Goal: Task Accomplishment & Management: Use online tool/utility

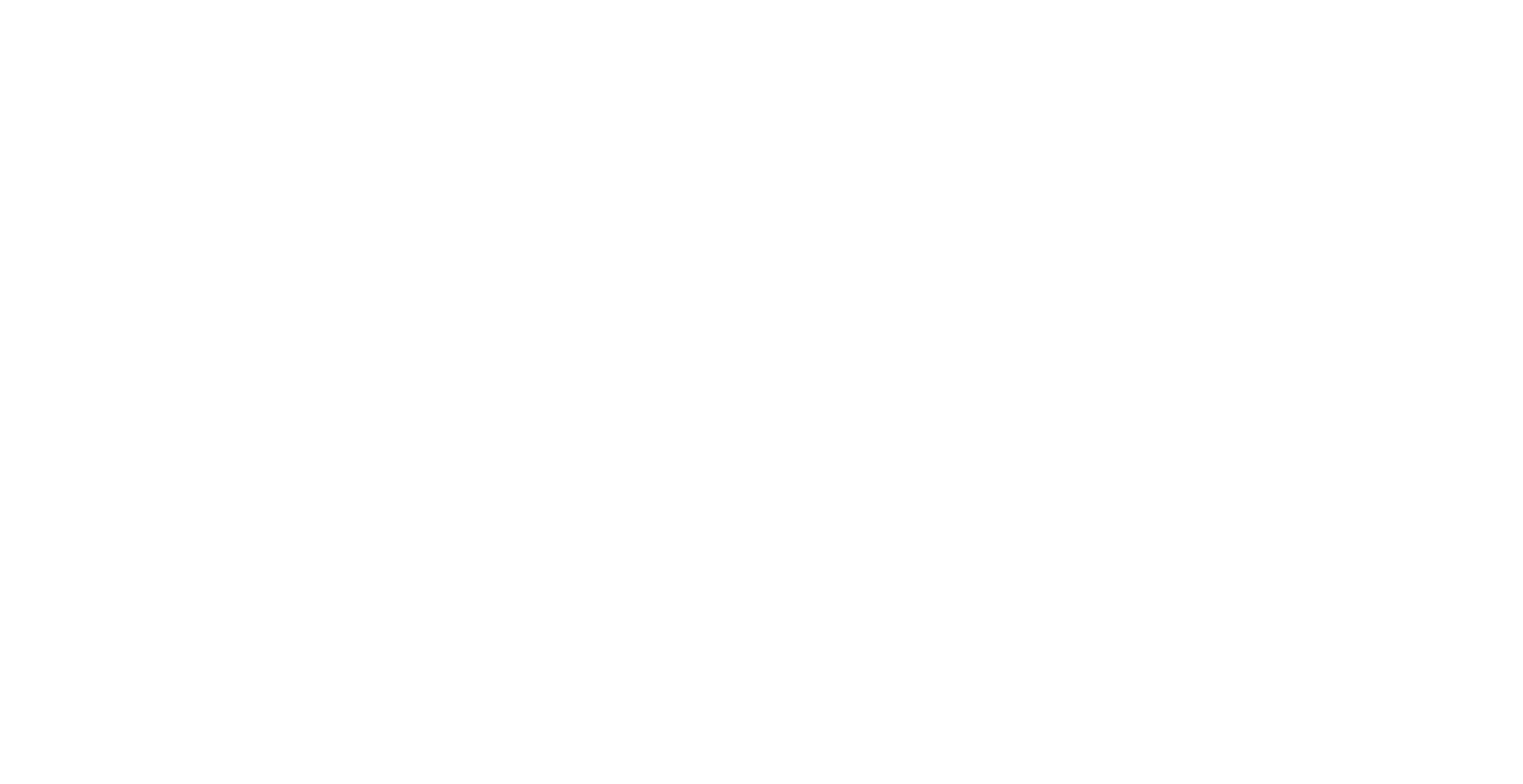
click at [509, 228] on body at bounding box center [762, 392] width 1523 height 784
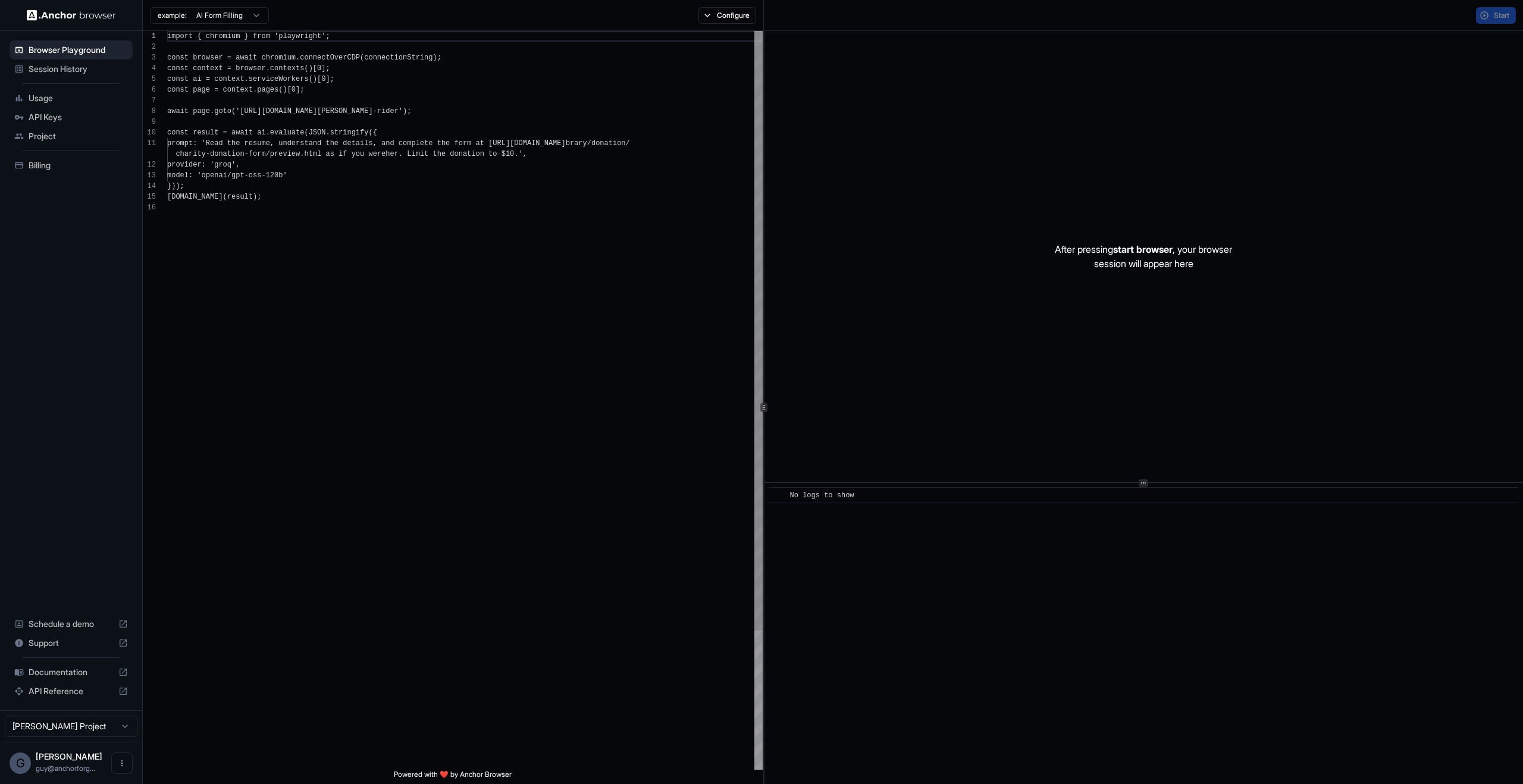
click at [269, 83] on div "import { chromium } from 'playwright'; const browser = await chromium.connectOv…" at bounding box center [464, 486] width 595 height 910
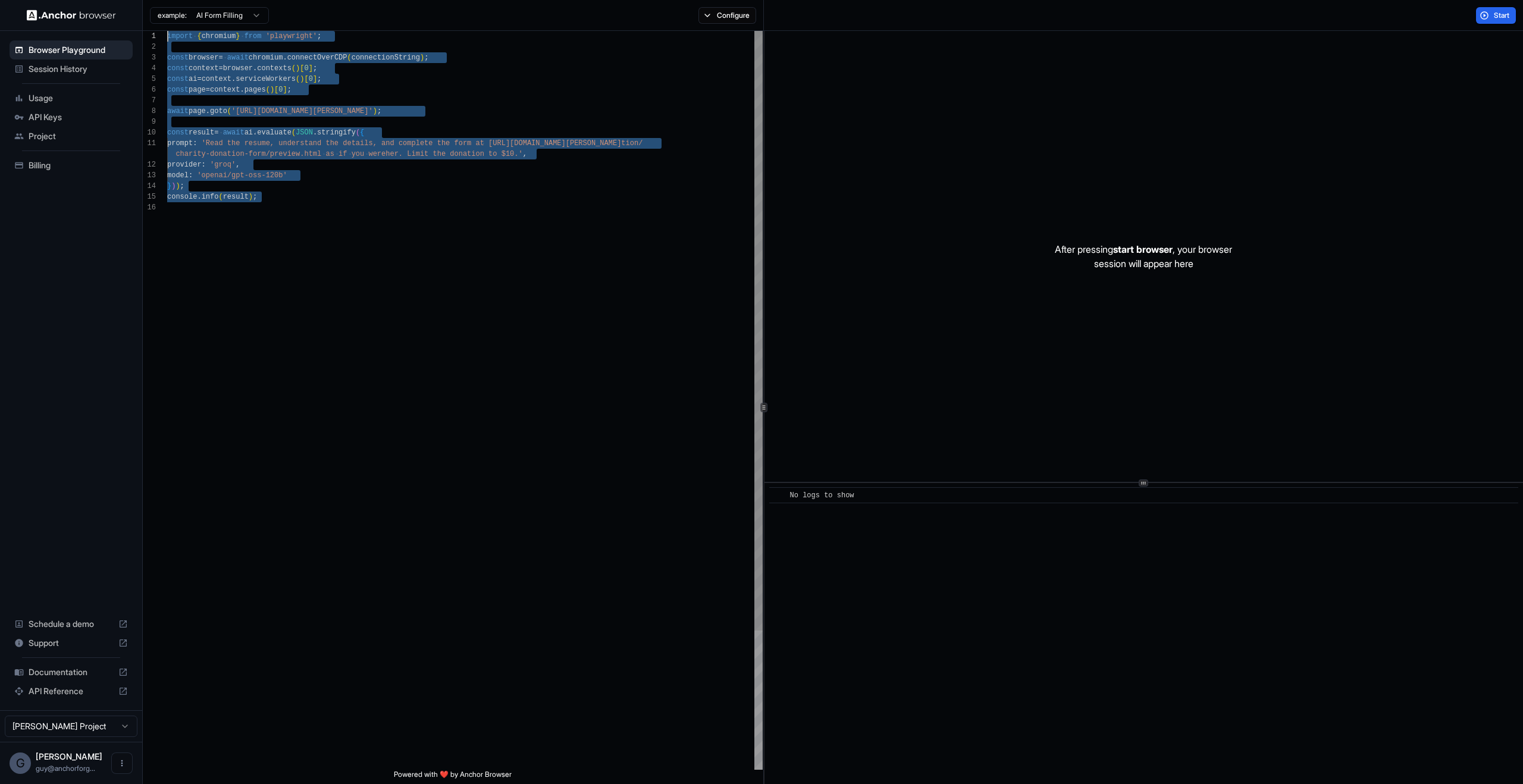
drag, startPoint x: 413, startPoint y: 368, endPoint x: 108, endPoint y: -44, distance: 512.6
click at [167, 31] on div "import { chromium } from 'playwright' ; const browser = await chromium . connec…" at bounding box center [464, 486] width 595 height 910
click at [398, 193] on div "import { chromium } from 'playwright' ; const browser = await chromium . connec…" at bounding box center [464, 486] width 595 height 910
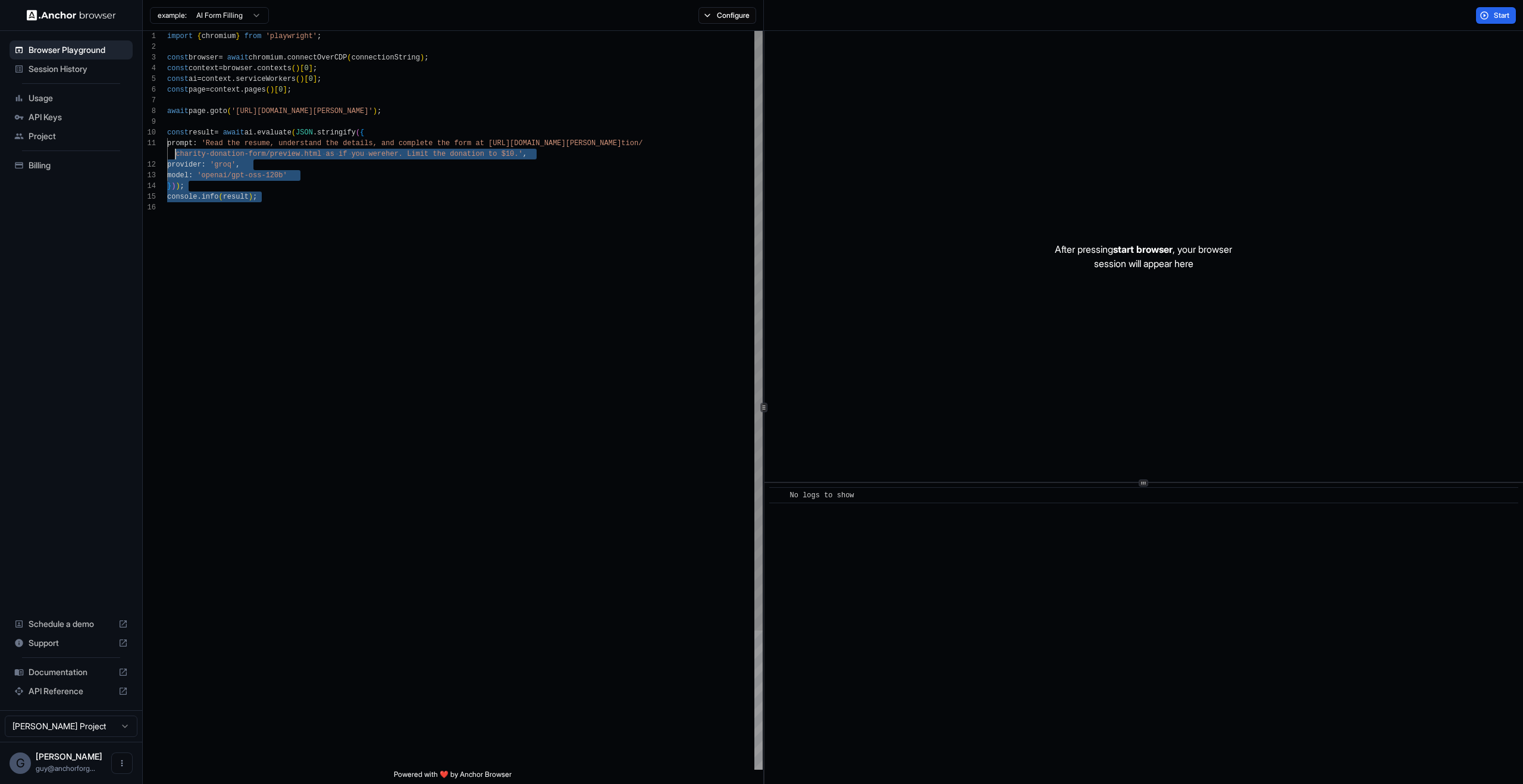
scroll to position [85, 0]
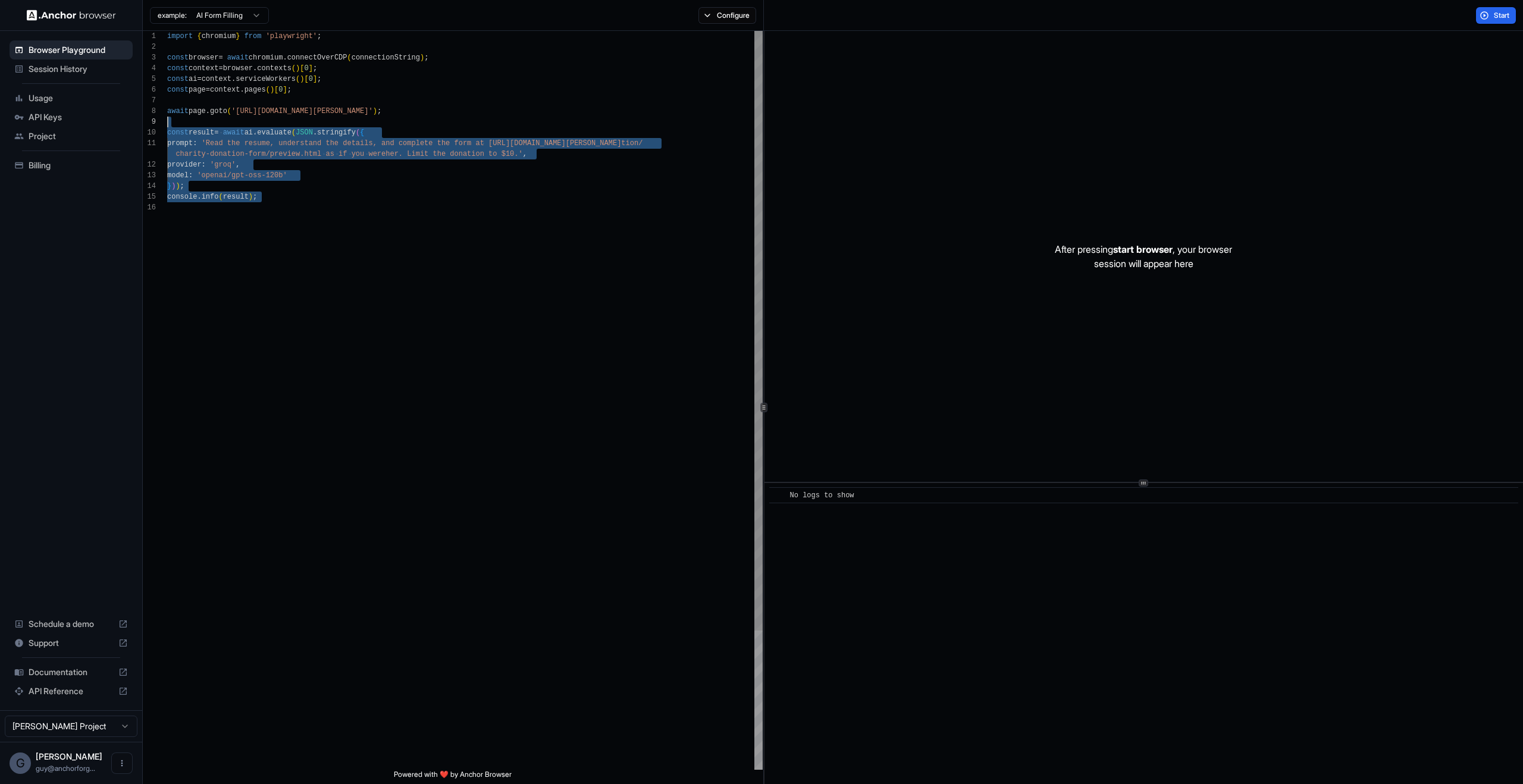
drag, startPoint x: 304, startPoint y: 131, endPoint x: 147, endPoint y: 126, distance: 157.1
click at [167, 126] on div "import { chromium } from 'playwright' ; const browser = await chromium . connec…" at bounding box center [464, 486] width 595 height 910
type textarea "**********"
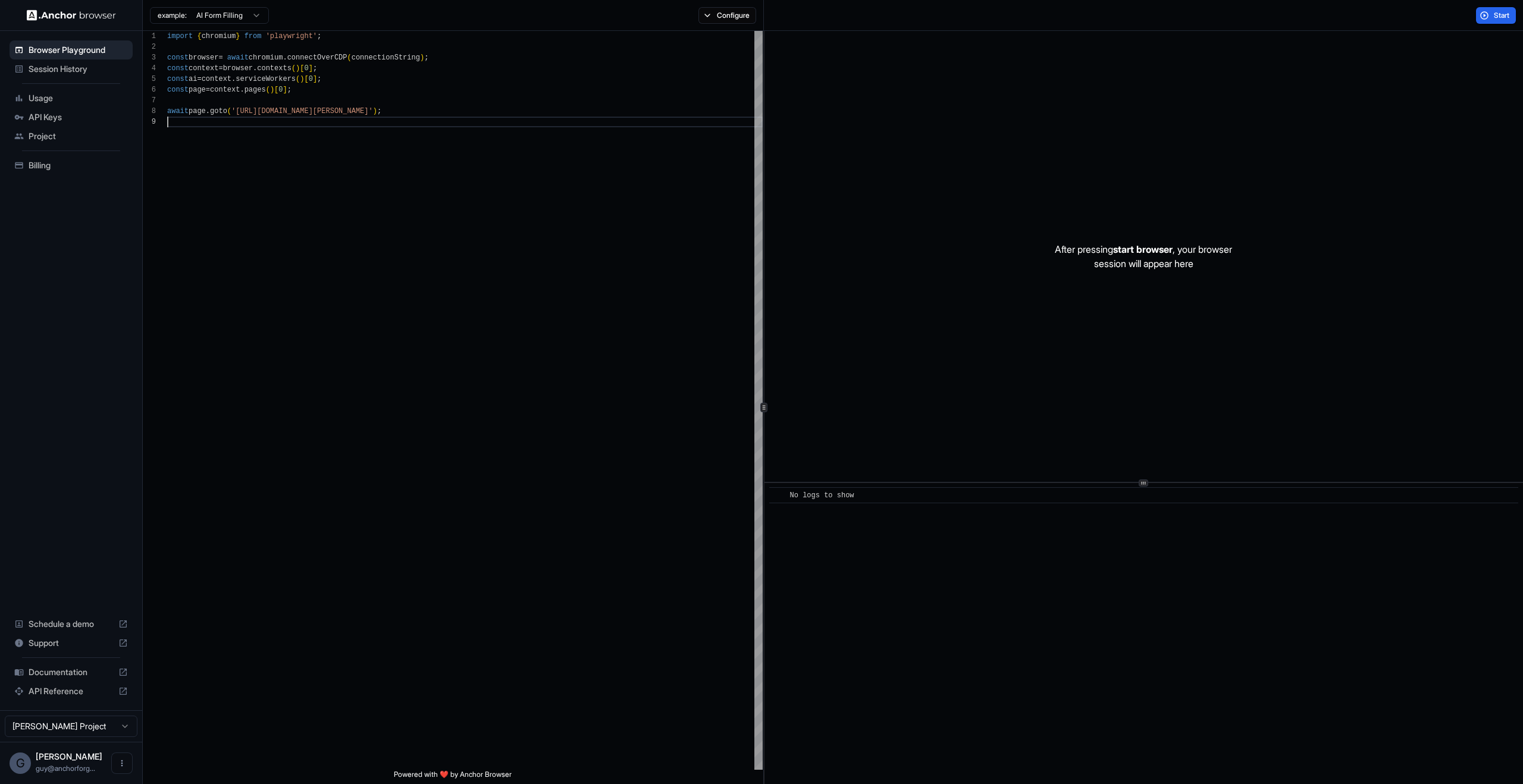
drag, startPoint x: 1503, startPoint y: 13, endPoint x: 1491, endPoint y: 17, distance: 12.6
click at [1498, 14] on span "Start" at bounding box center [1501, 15] width 17 height 10
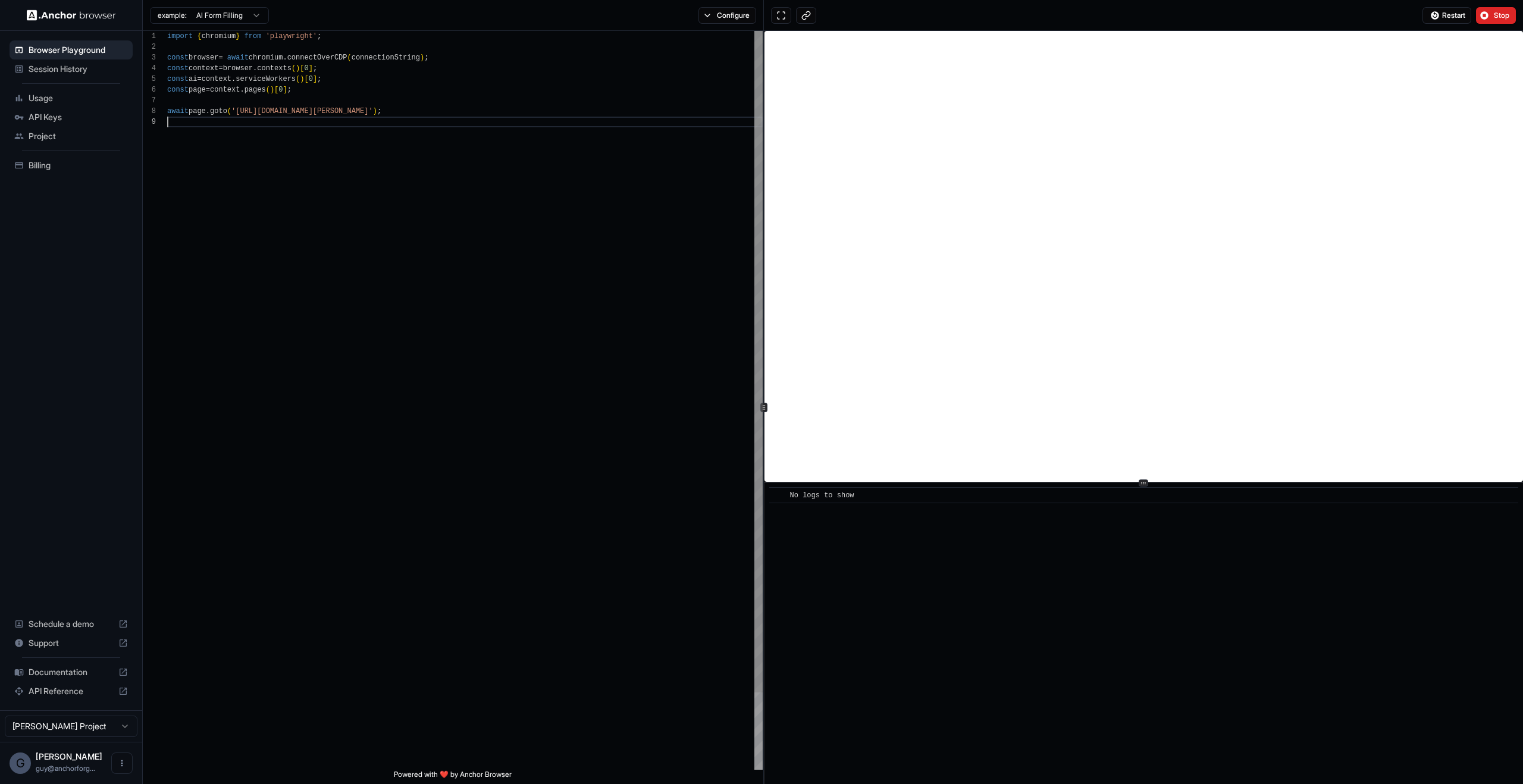
click at [633, 308] on div "import { chromium } from 'playwright' ; const browser = await chromium . connec…" at bounding box center [464, 443] width 595 height 824
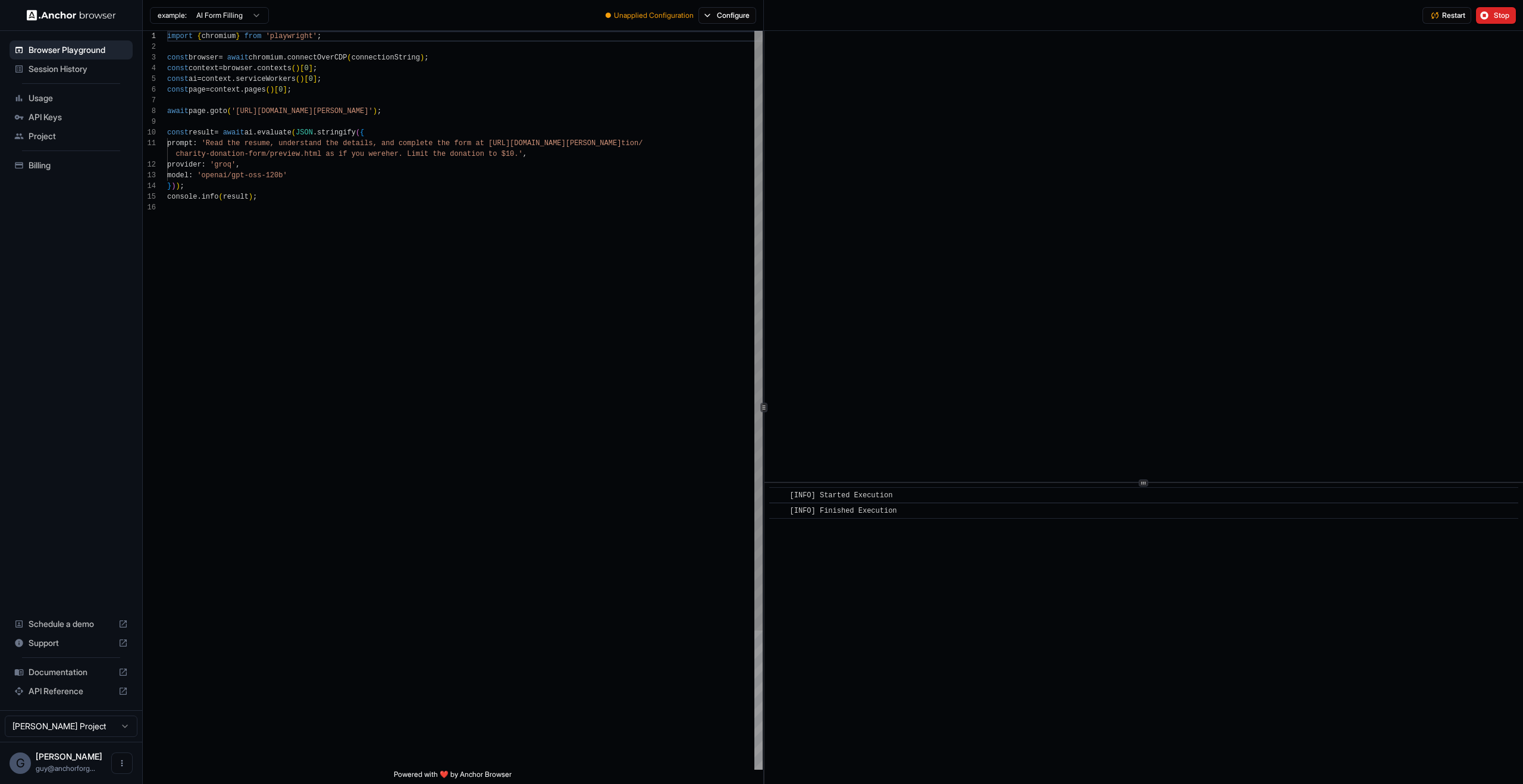
scroll to position [107, 0]
drag, startPoint x: 1475, startPoint y: 13, endPoint x: 1371, endPoint y: 50, distance: 110.4
click at [1362, 57] on div "example: AI Form Filling ● Unapplied Configuration Configure Restart Stop 1 2 3…" at bounding box center [833, 392] width 1380 height 784
click at [1438, 15] on button "Restart" at bounding box center [1446, 15] width 49 height 17
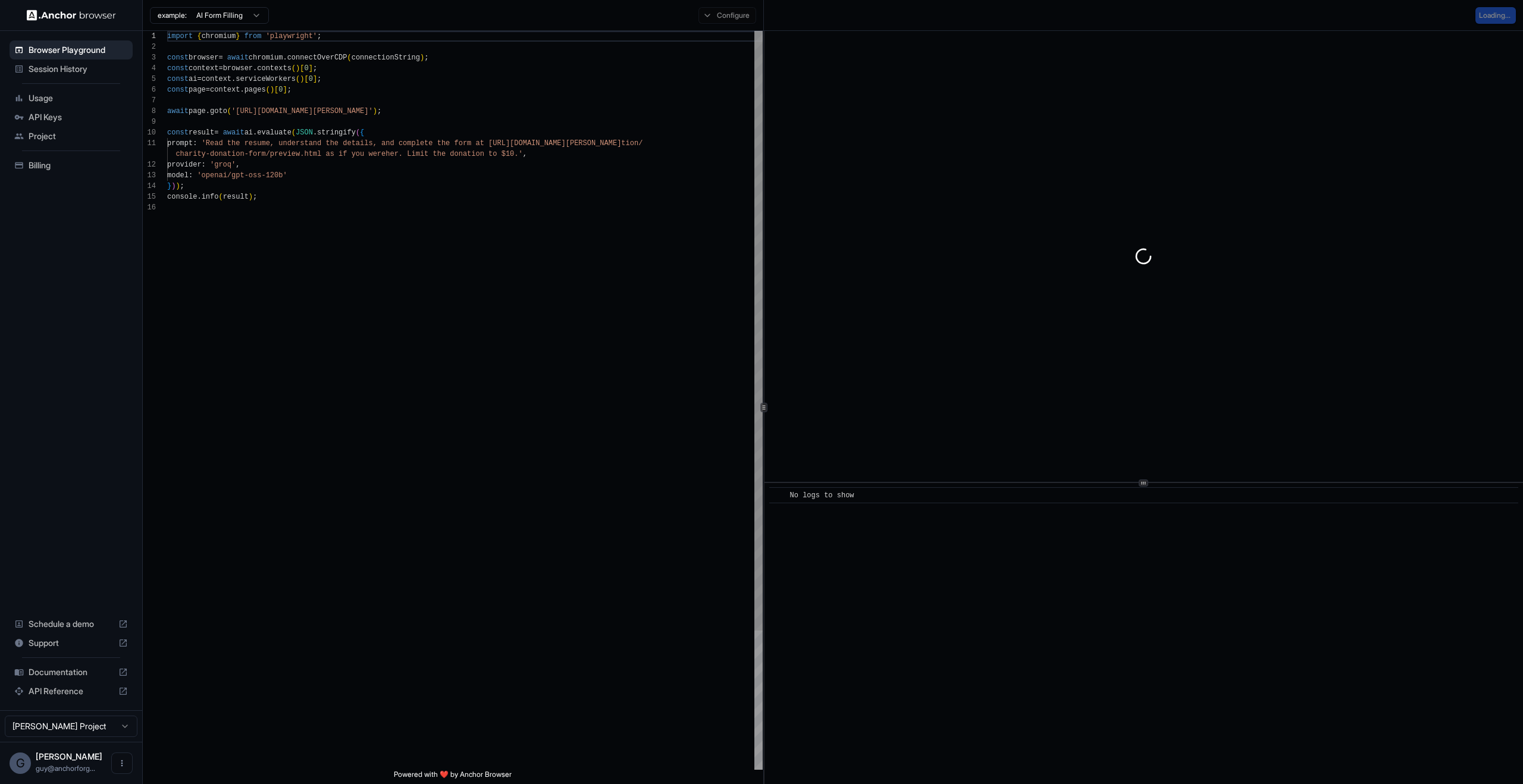
click at [358, 224] on div "import { chromium } from 'playwright' ; const browser = await chromium . connec…" at bounding box center [464, 486] width 595 height 910
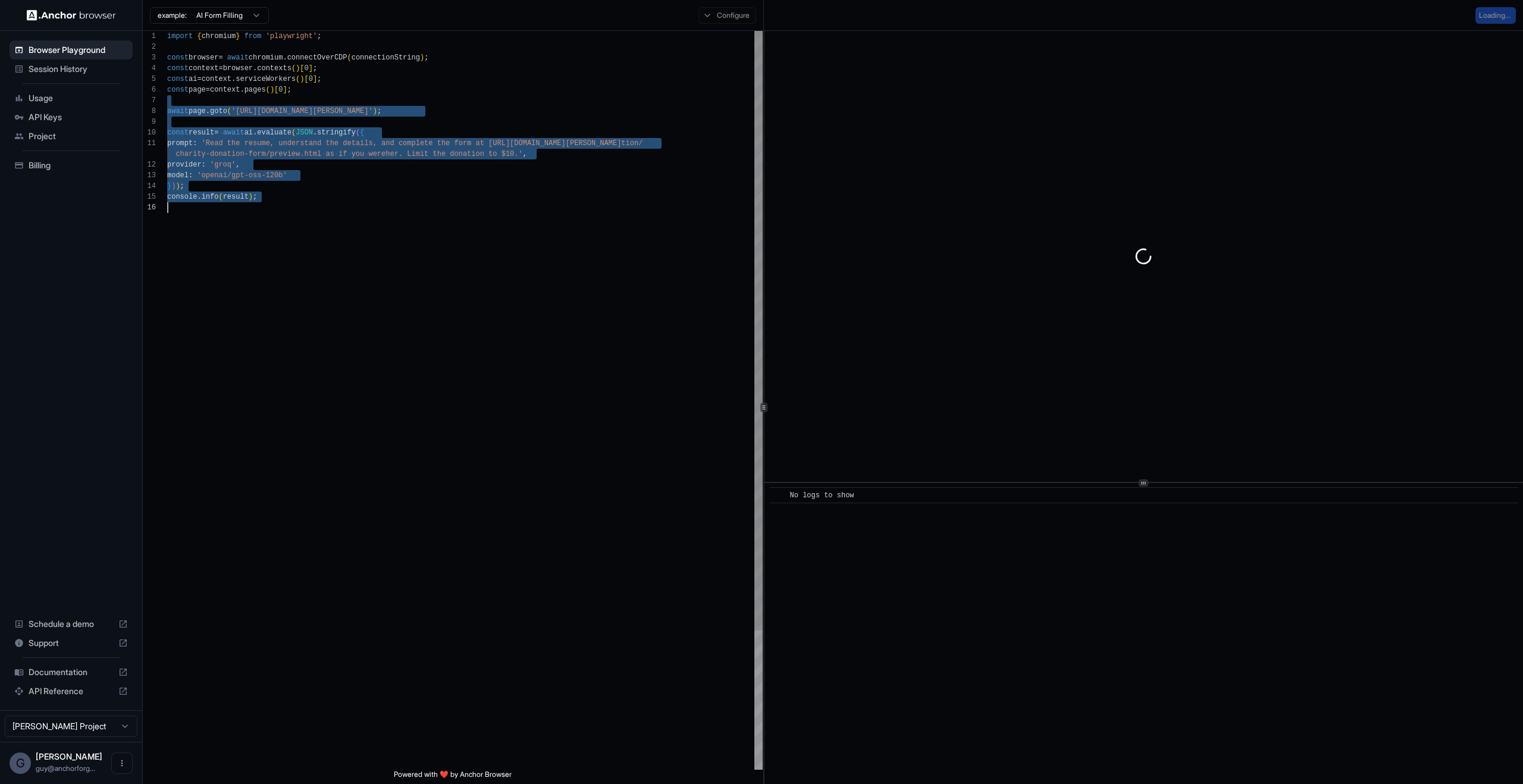
drag, startPoint x: 403, startPoint y: 97, endPoint x: 559, endPoint y: 443, distance: 379.5
click at [559, 443] on div "import { chromium } from 'playwright' ; const browser = await chromium . connec…" at bounding box center [464, 486] width 595 height 910
type textarea "**********"
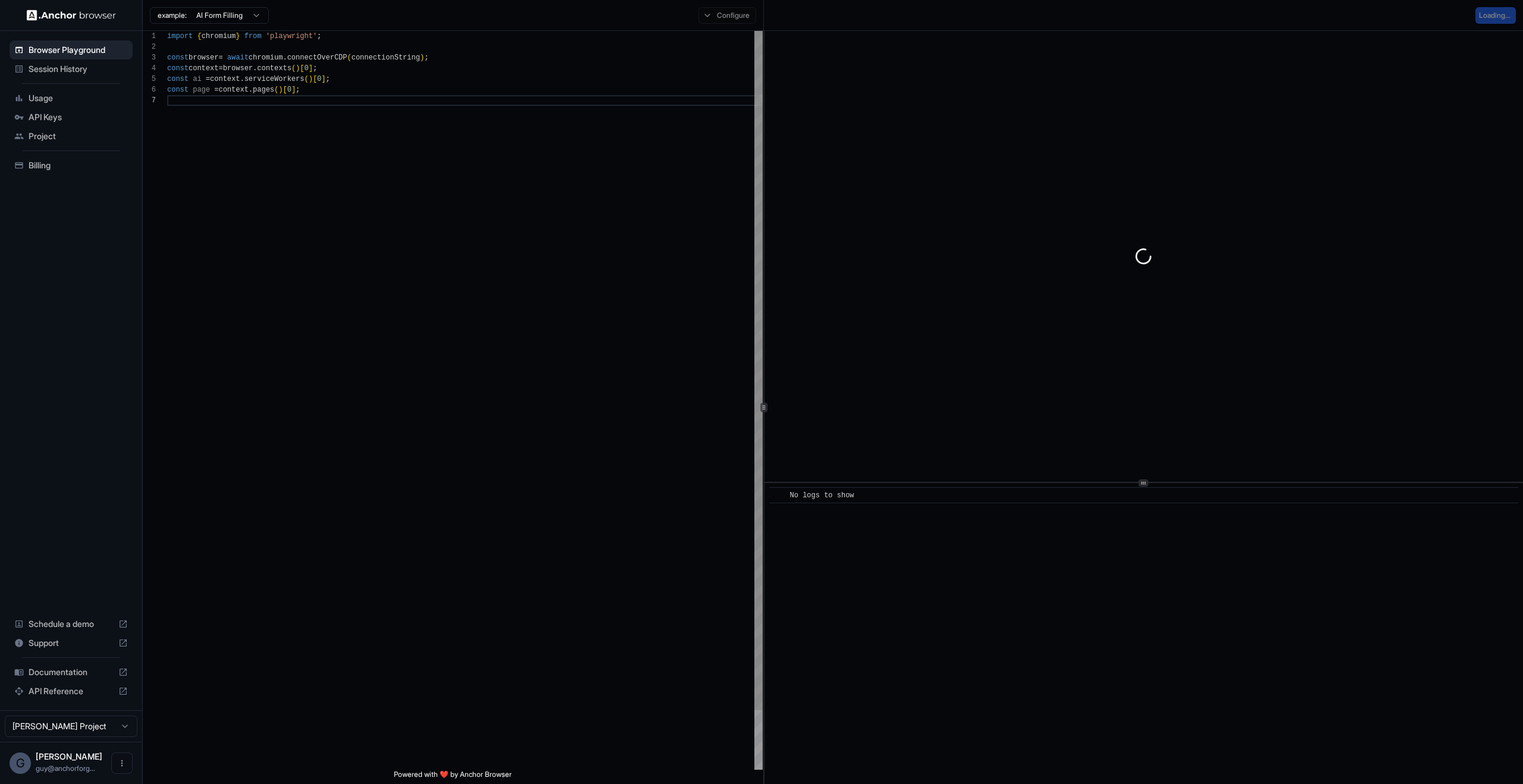
click at [599, 325] on div "import { chromium } from 'playwright' ; const browser = await chromium . connec…" at bounding box center [464, 433] width 595 height 803
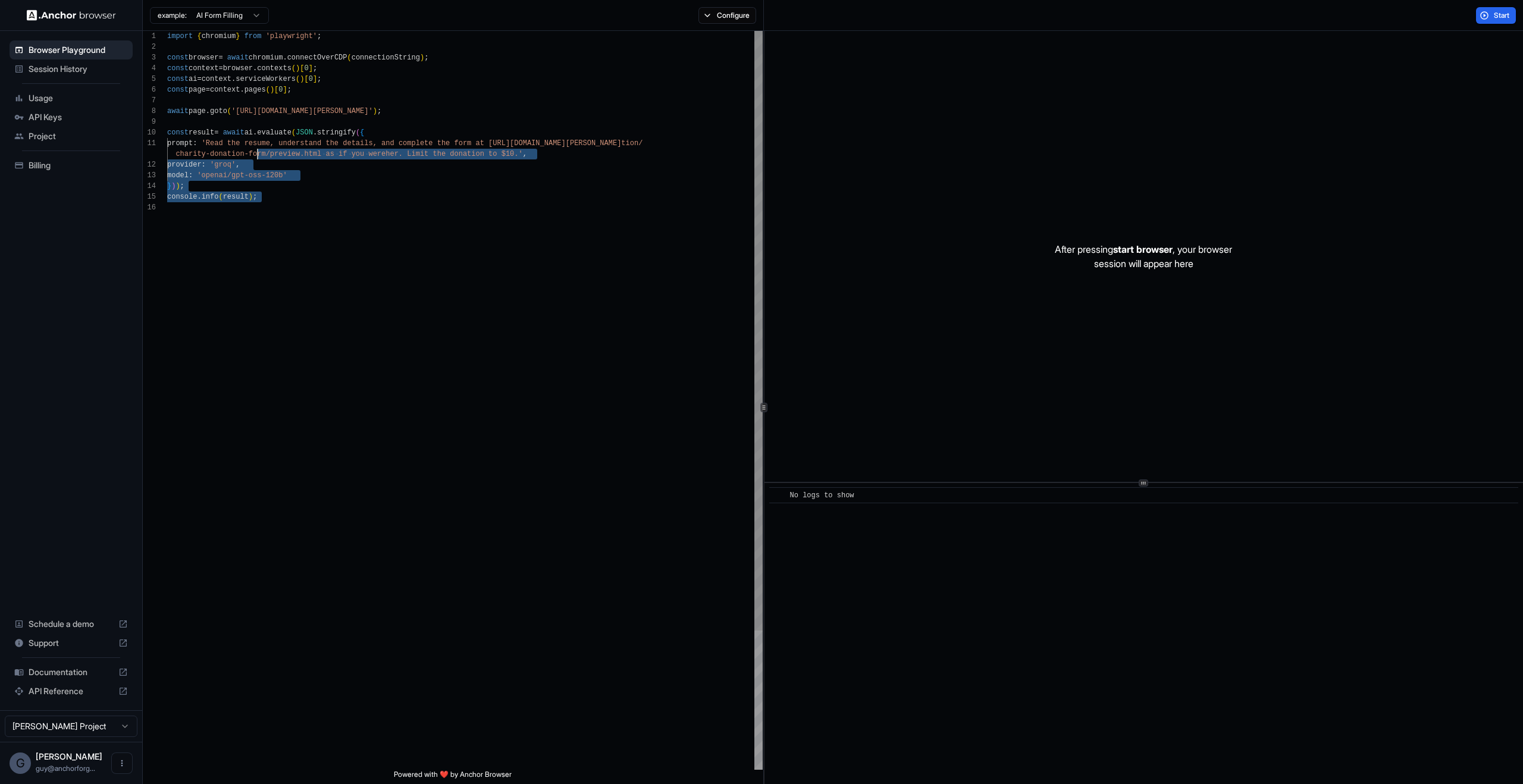
scroll to position [64, 0]
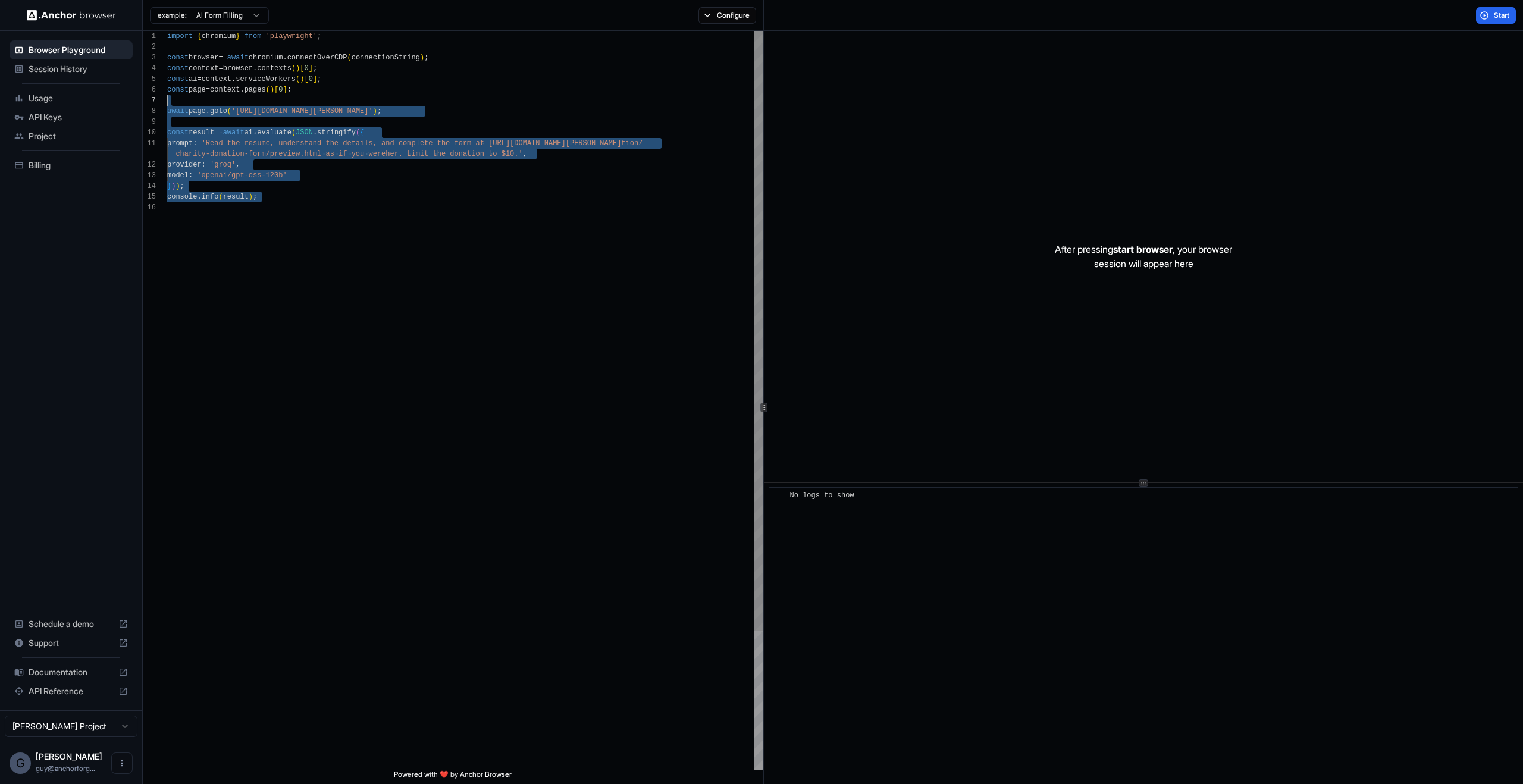
drag, startPoint x: 626, startPoint y: 442, endPoint x: 183, endPoint y: 98, distance: 560.9
click at [183, 98] on div "import { chromium } from 'playwright' ; const browser = await chromium . connec…" at bounding box center [464, 486] width 595 height 910
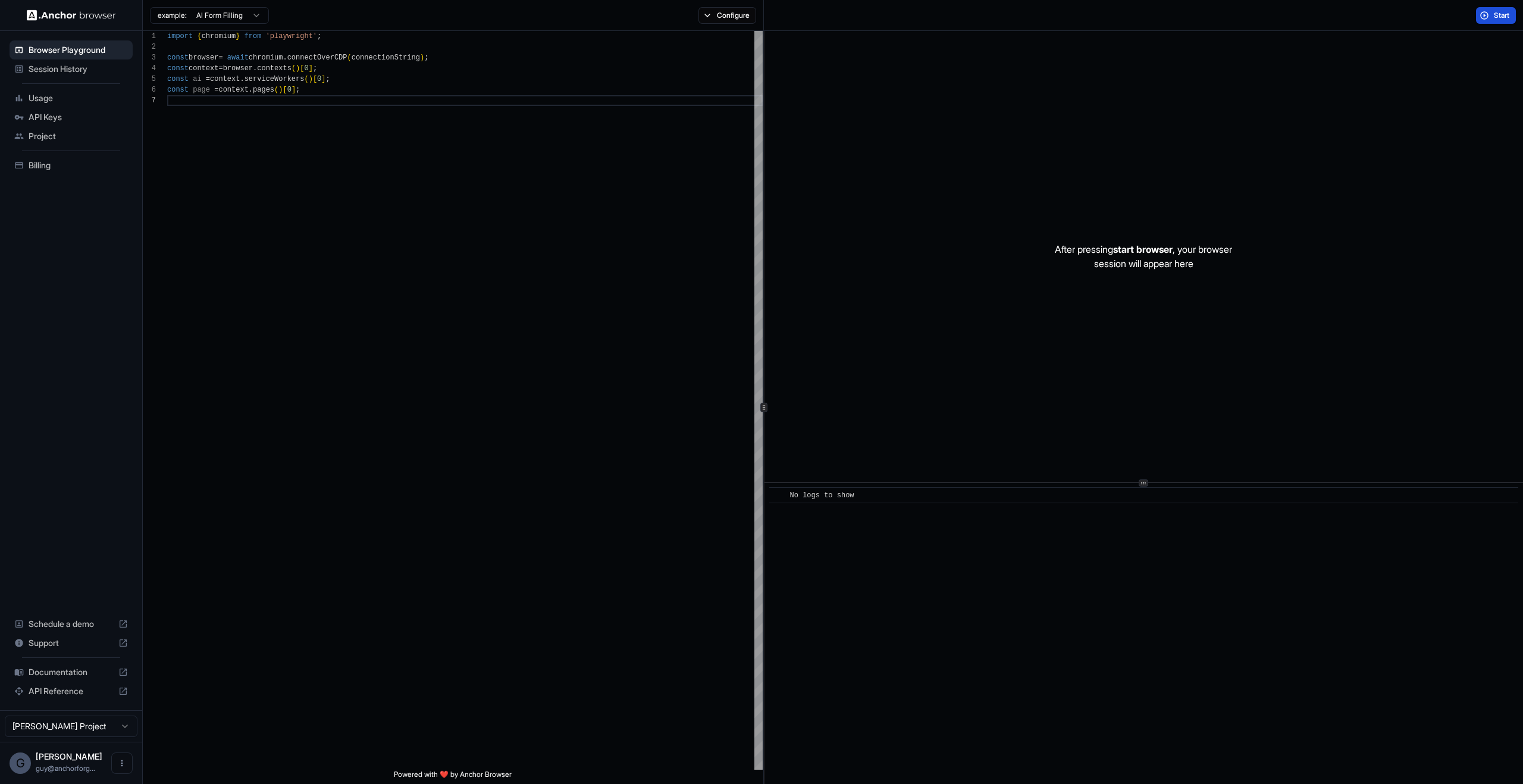
click at [1503, 17] on span "Start" at bounding box center [1501, 15] width 17 height 10
drag, startPoint x: 1371, startPoint y: 345, endPoint x: 1380, endPoint y: 400, distance: 55.7
click at [1380, 401] on div at bounding box center [1143, 257] width 758 height 451
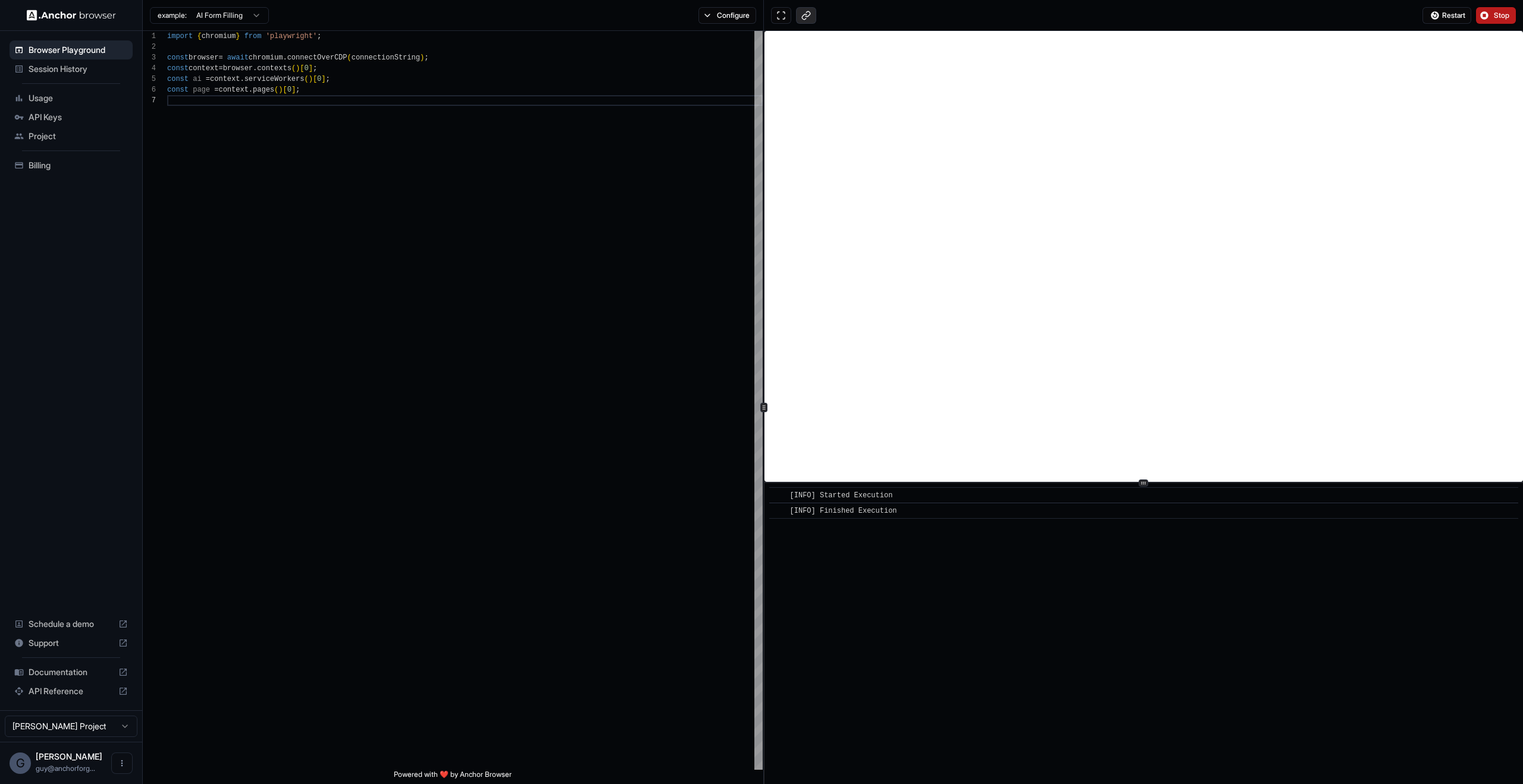
click at [803, 18] on button at bounding box center [805, 15] width 20 height 17
click at [589, 212] on div "import { chromium } from 'playwright' ; const browser = await chromium . connec…" at bounding box center [464, 433] width 595 height 803
click at [535, 82] on div "import { chromium } from 'playwright' ; const browser = await chromium . connec…" at bounding box center [464, 433] width 595 height 803
click at [526, 97] on div "import { chromium } from 'playwright' ; const browser = await chromium . connec…" at bounding box center [464, 433] width 595 height 803
drag, startPoint x: 526, startPoint y: 97, endPoint x: 342, endPoint y: 98, distance: 184.0
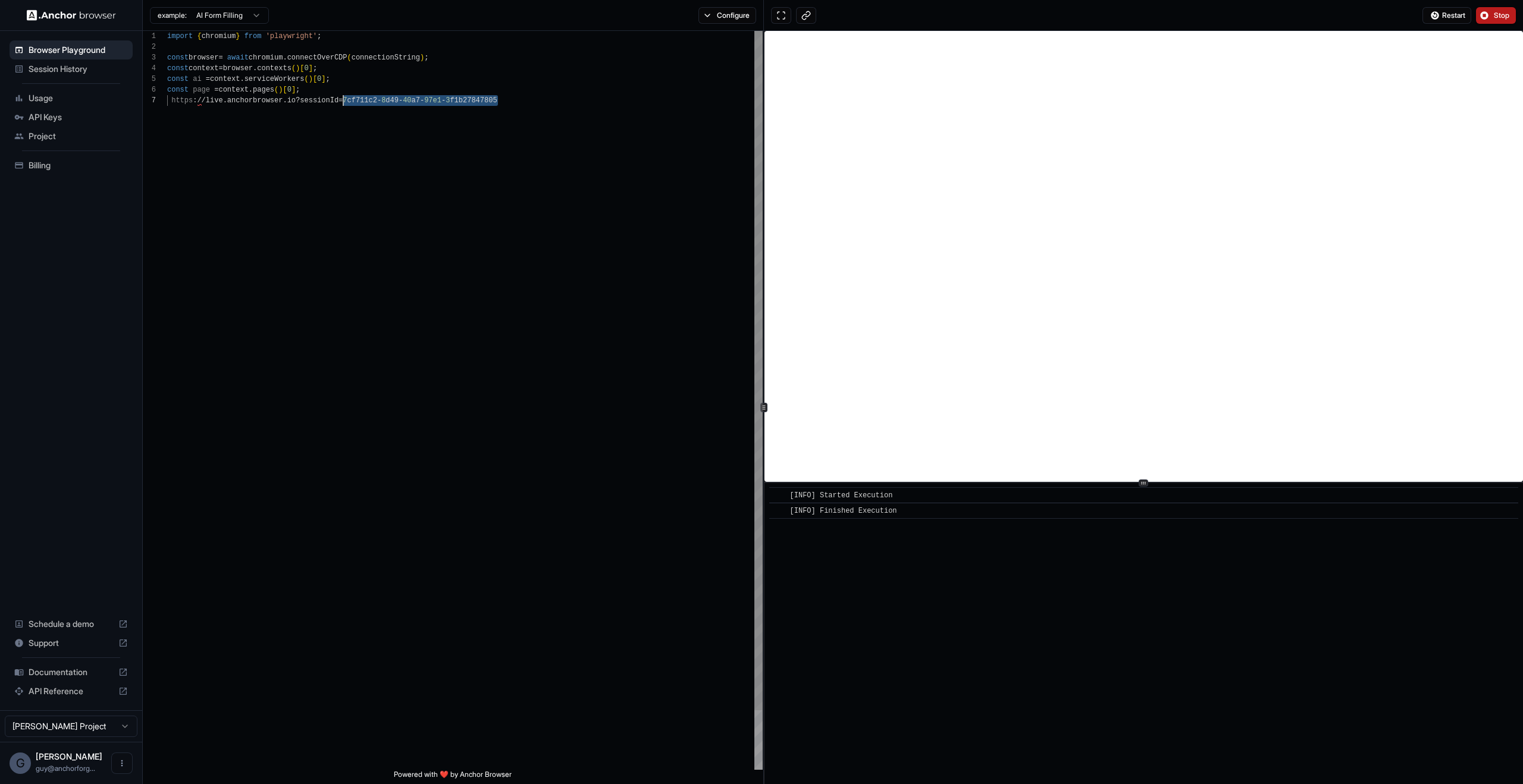
click at [342, 98] on div "import { chromium } from 'playwright' ; const browser = await chromium . connec…" at bounding box center [464, 433] width 595 height 803
type textarea "**********"
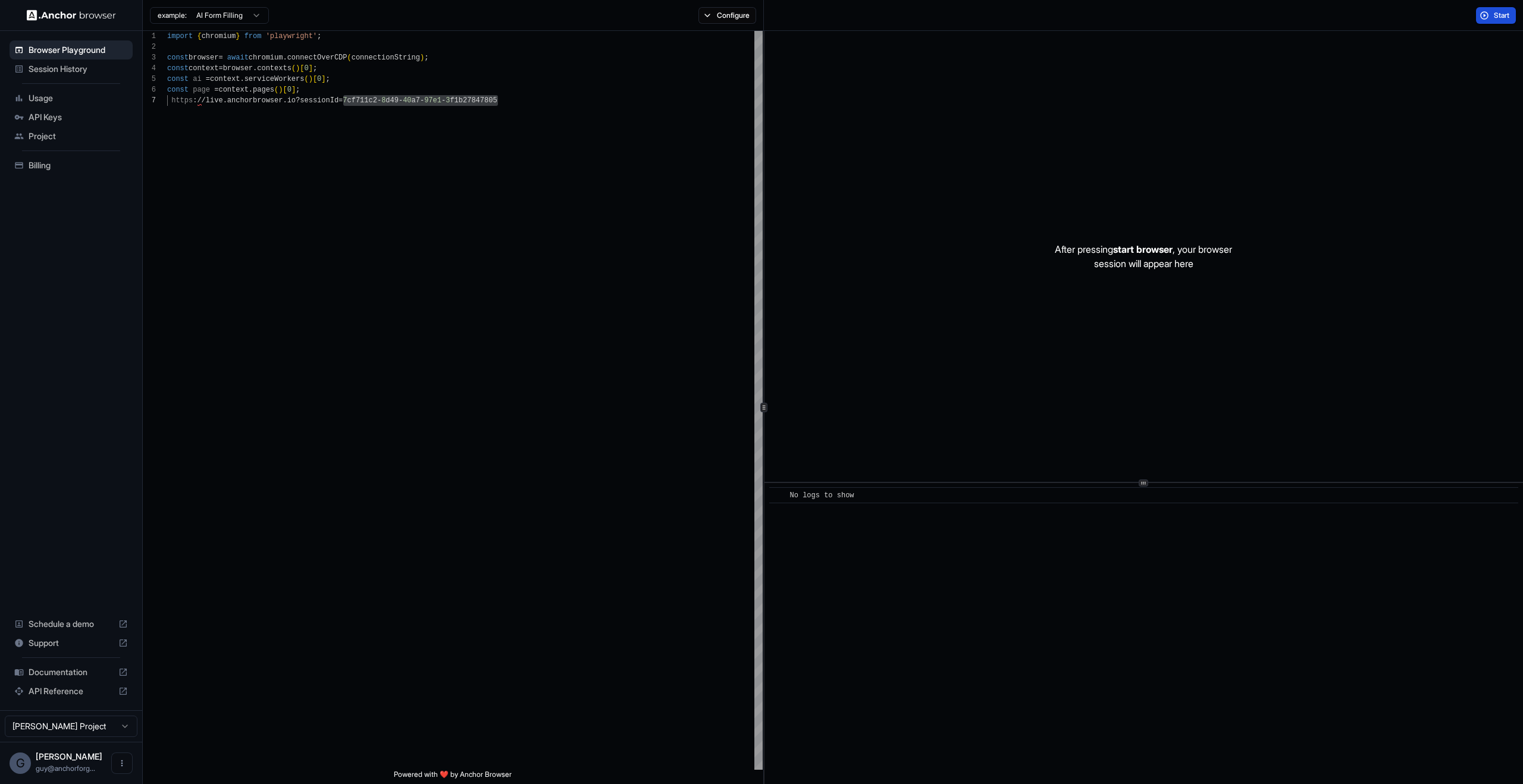
click at [86, 91] on div "Usage" at bounding box center [71, 98] width 123 height 19
click at [79, 63] on span "Session History" at bounding box center [78, 69] width 99 height 12
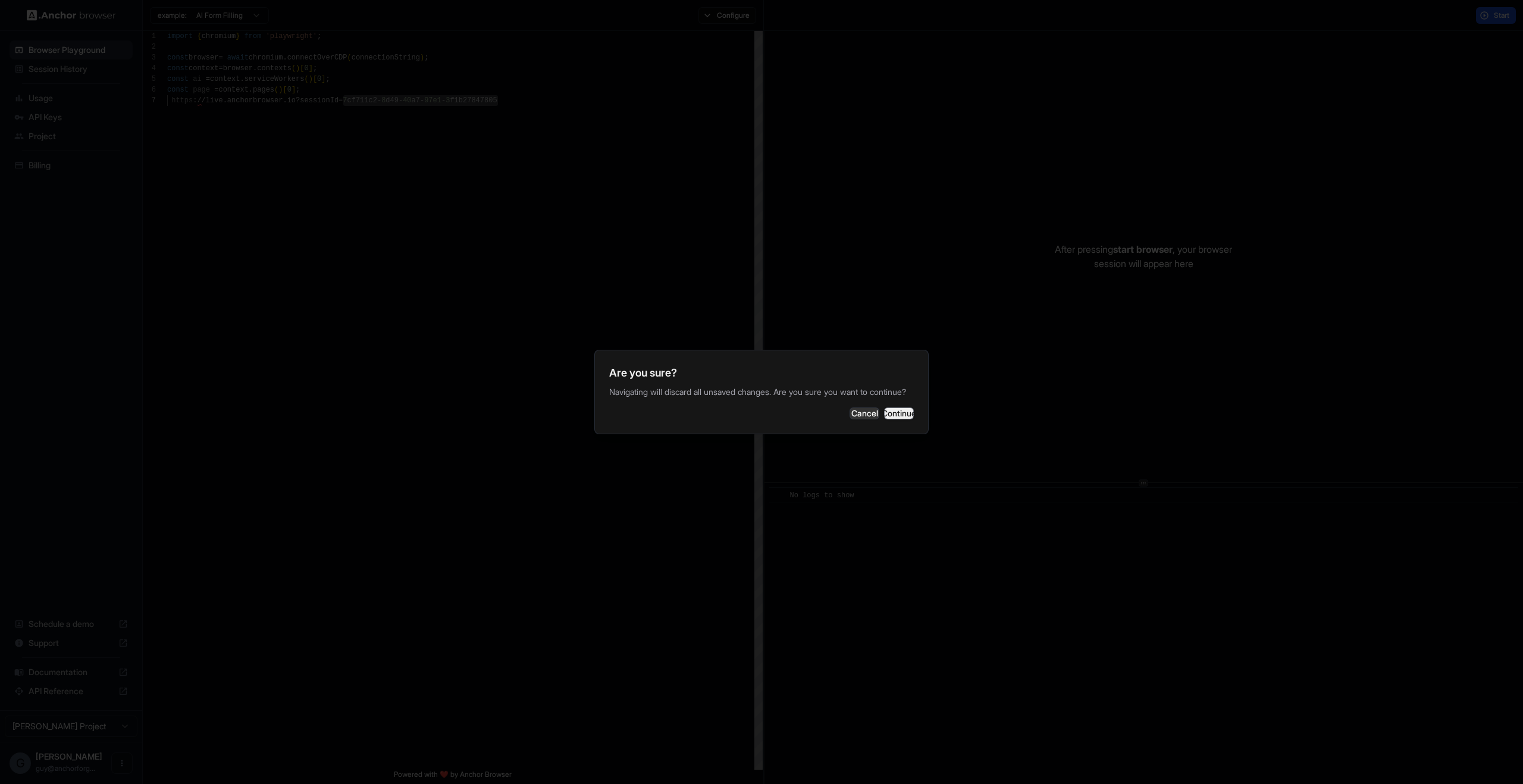
click at [884, 419] on button "Continue" at bounding box center [899, 414] width 30 height 12
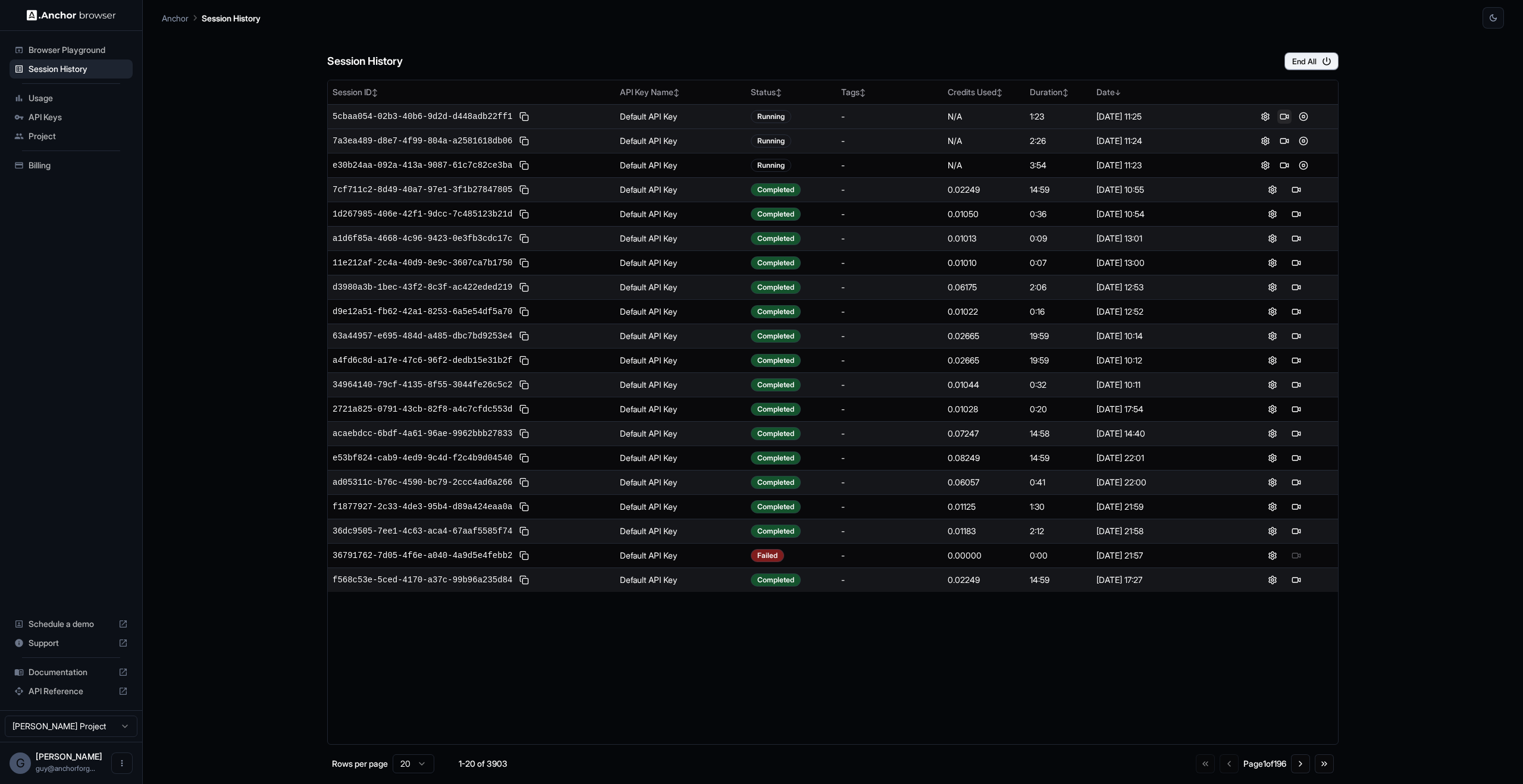
click at [1282, 111] on button at bounding box center [1284, 117] width 14 height 14
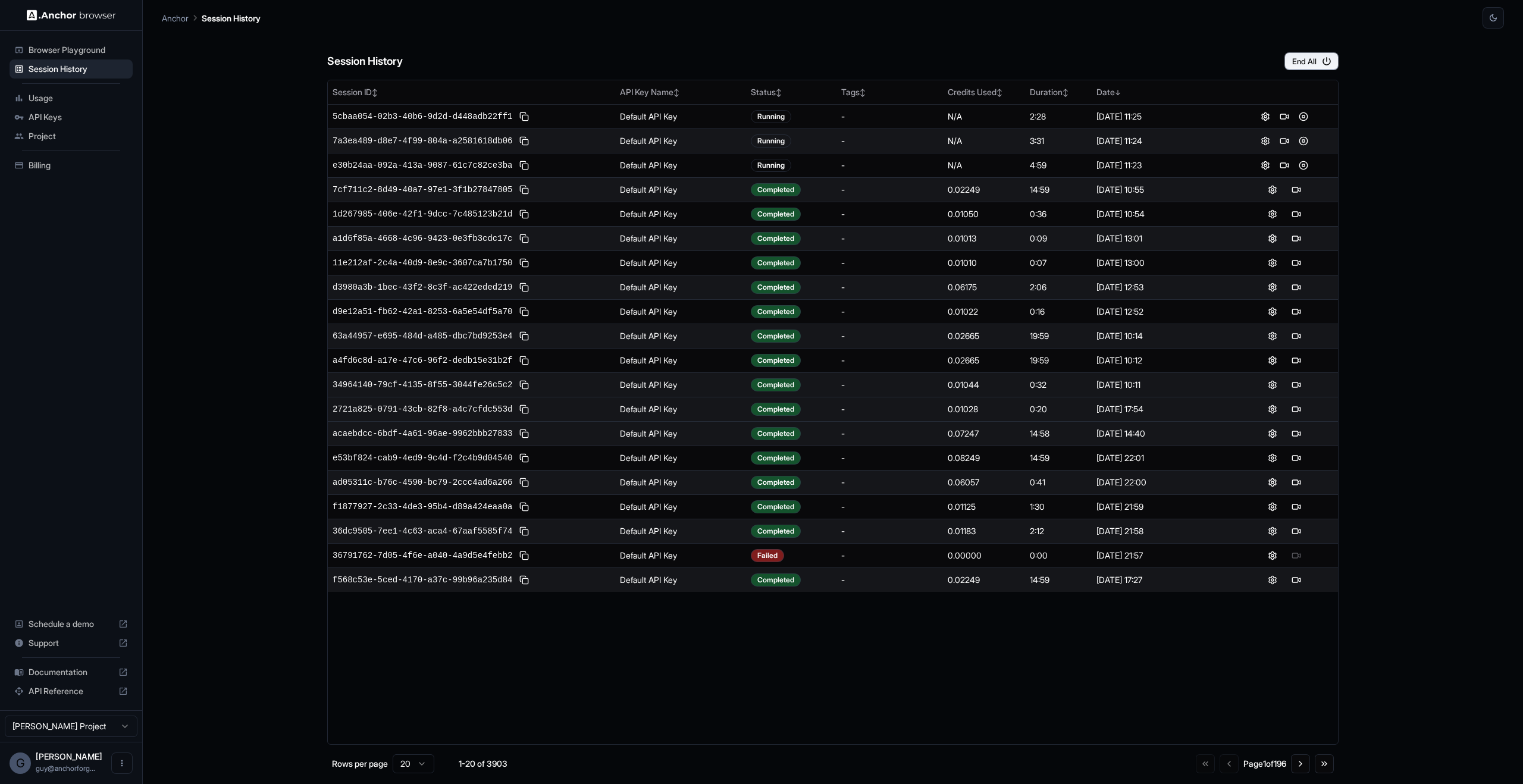
click at [1467, 406] on div "Session History End All Session ID ↕ API Key Name ↕ Status ↕ Tags ↕ Credits Use…" at bounding box center [833, 406] width 1342 height 755
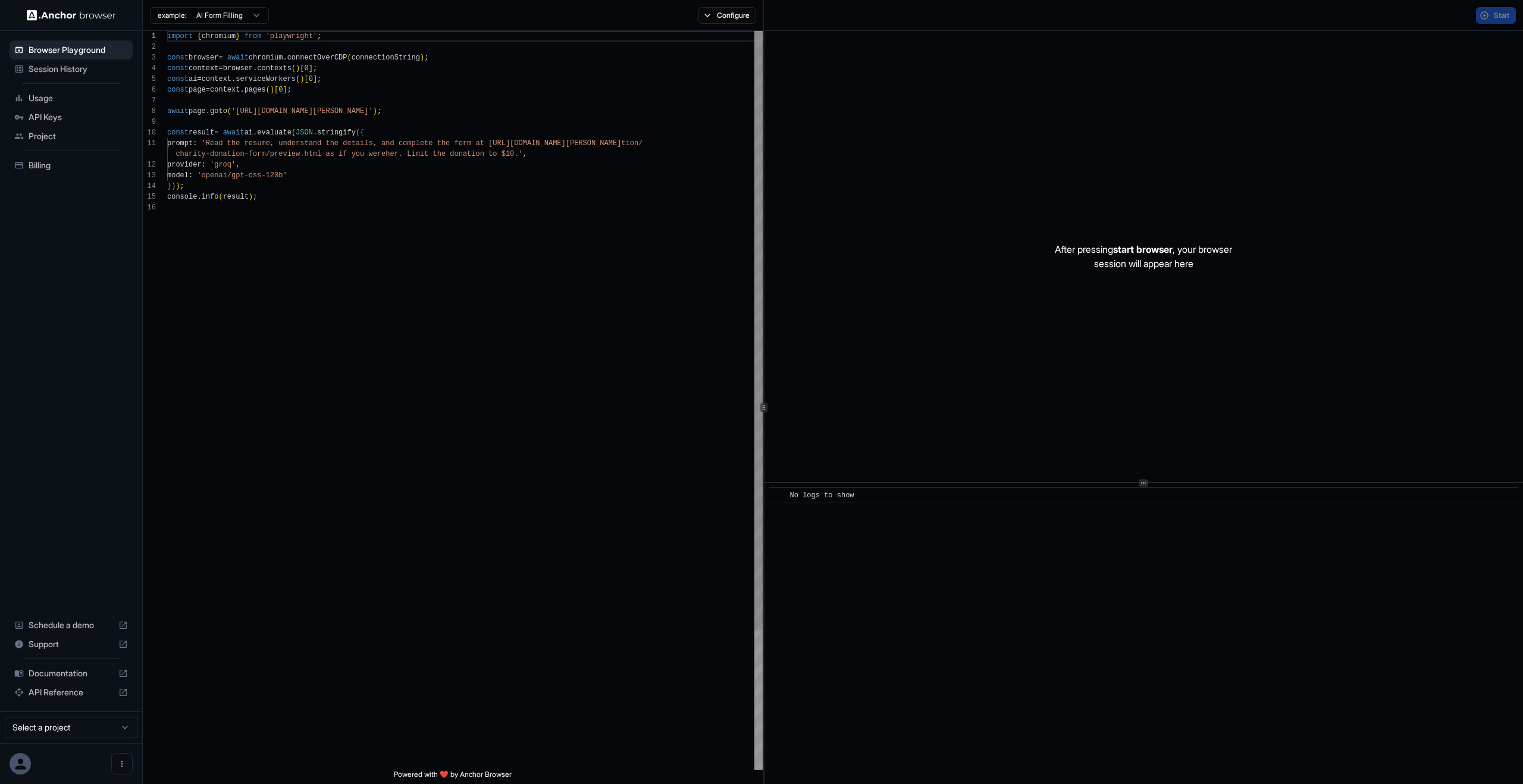
scroll to position [107, 0]
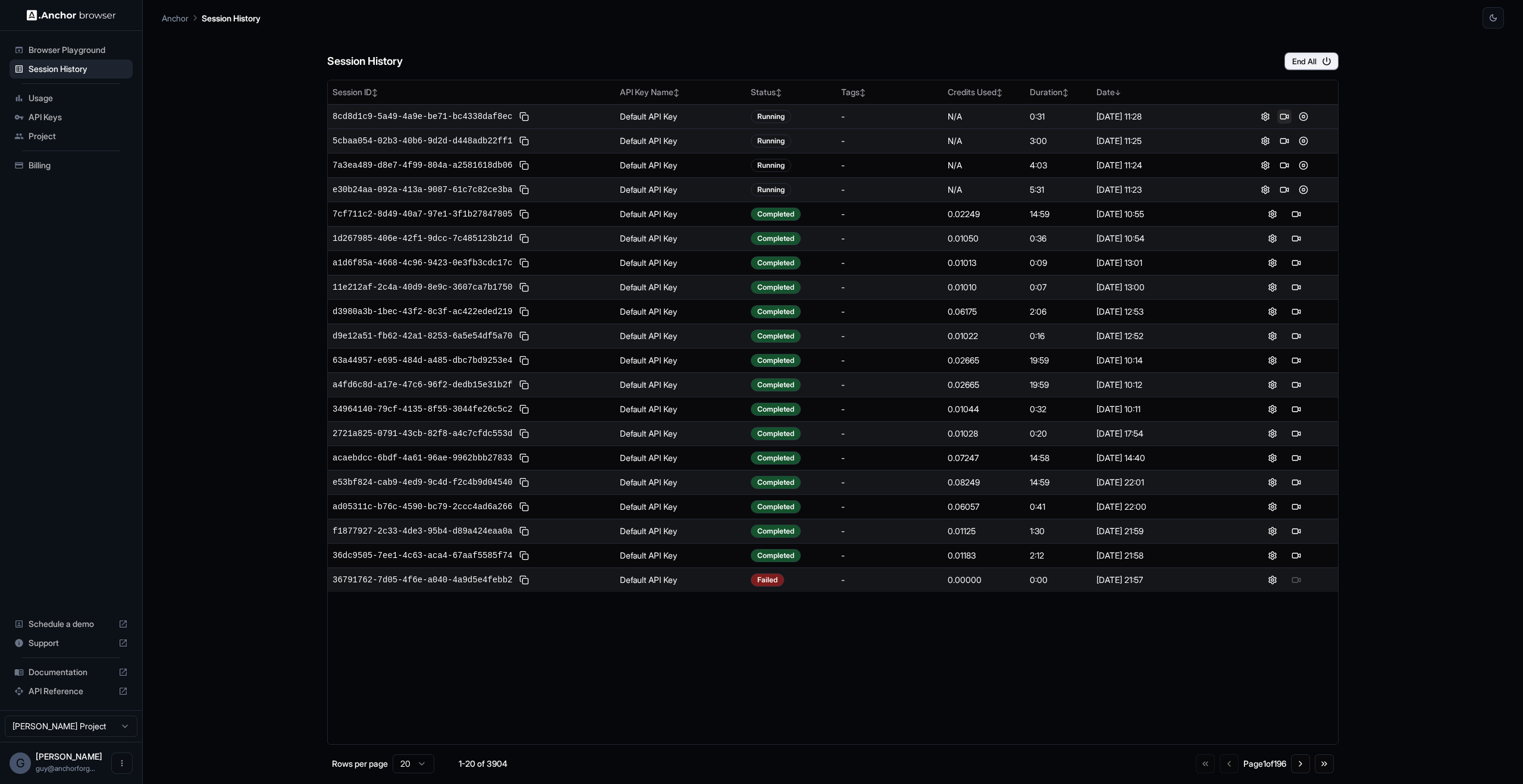
click at [1289, 115] on button at bounding box center [1284, 117] width 14 height 14
click at [1287, 118] on button at bounding box center [1284, 117] width 14 height 14
click at [1283, 115] on button at bounding box center [1284, 117] width 14 height 14
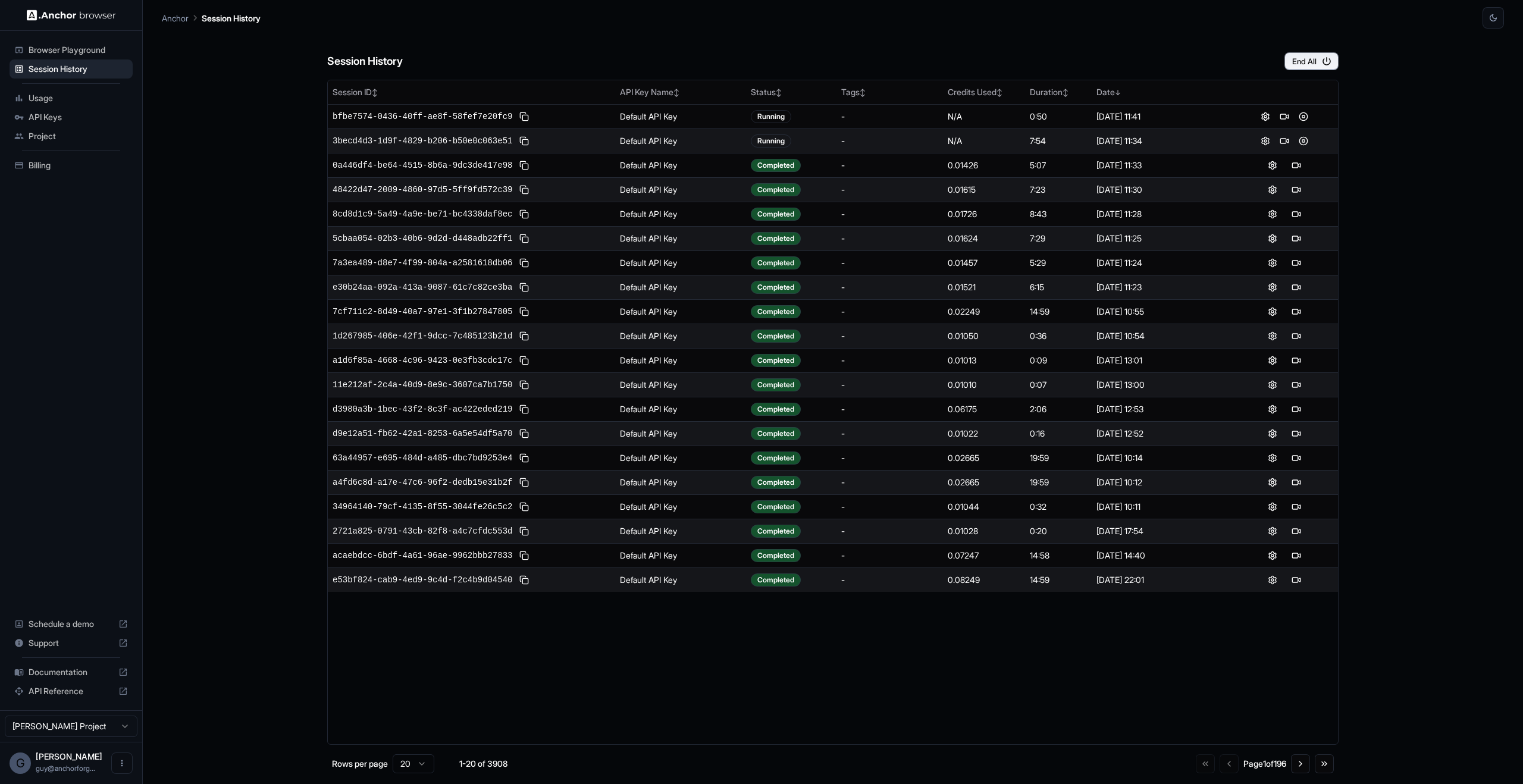
click at [1287, 119] on button at bounding box center [1284, 117] width 14 height 14
click at [438, 342] on div "1d267985-406e-42f1-9dcc-7c485123b21d" at bounding box center [471, 336] width 278 height 14
click at [1506, 262] on main "Anchor Session History Session History End All Session ID ↕ API Key Name ↕ Stat…" at bounding box center [833, 392] width 1380 height 784
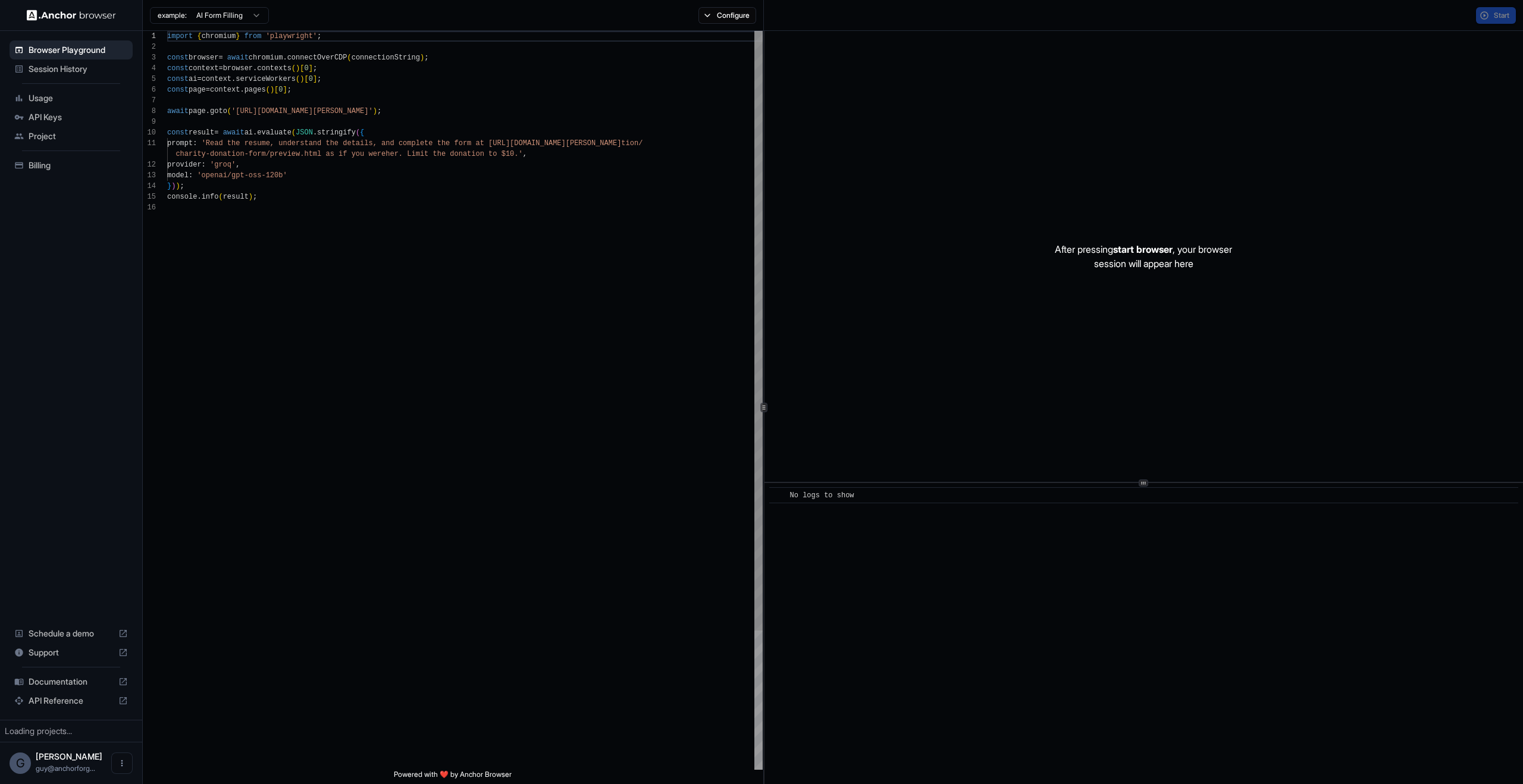
scroll to position [107, 0]
click at [84, 103] on span "Usage" at bounding box center [78, 98] width 99 height 12
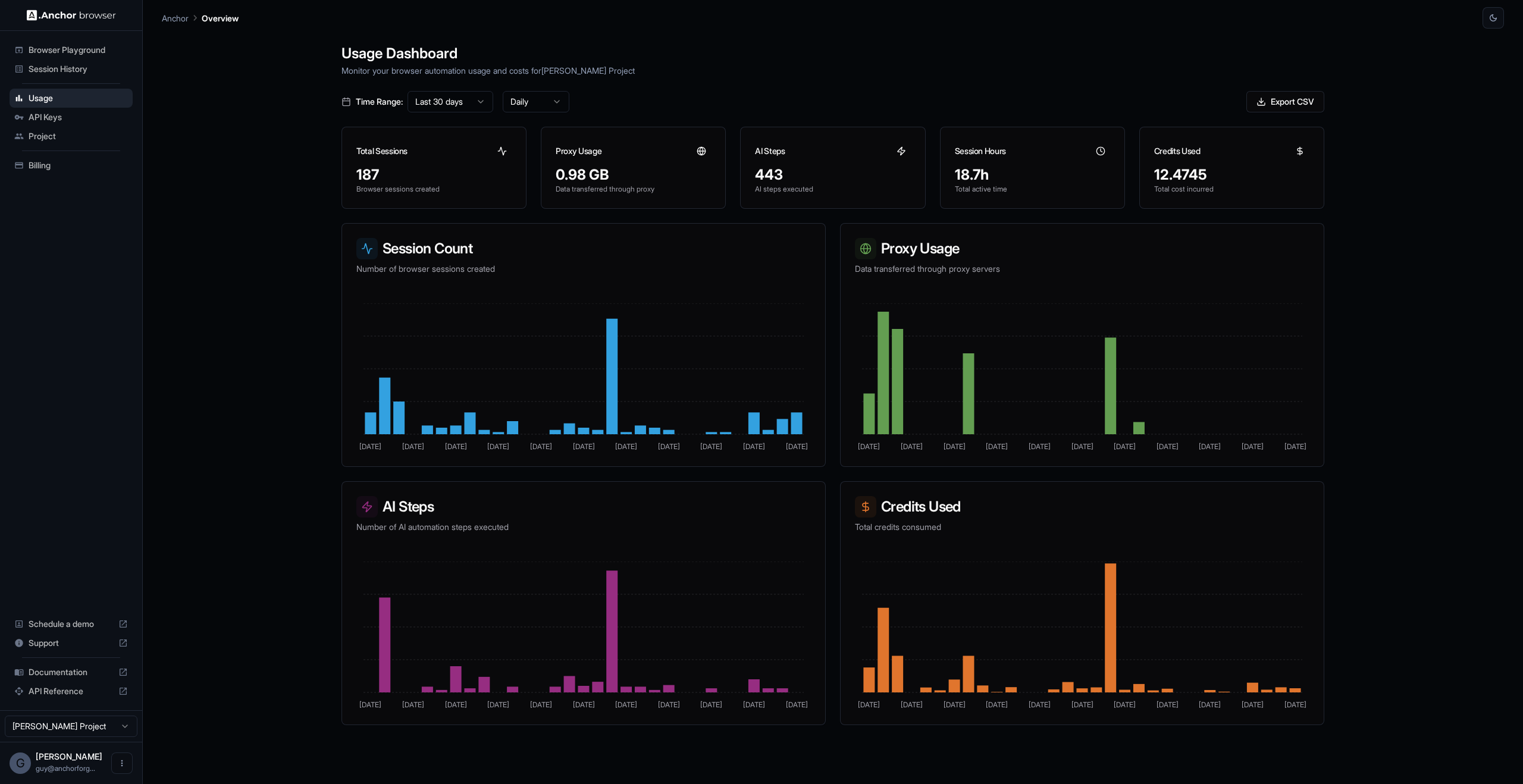
click at [451, 104] on html "Browser Playground Session History Usage API Keys Project Billing Schedule a de…" at bounding box center [762, 392] width 1523 height 784
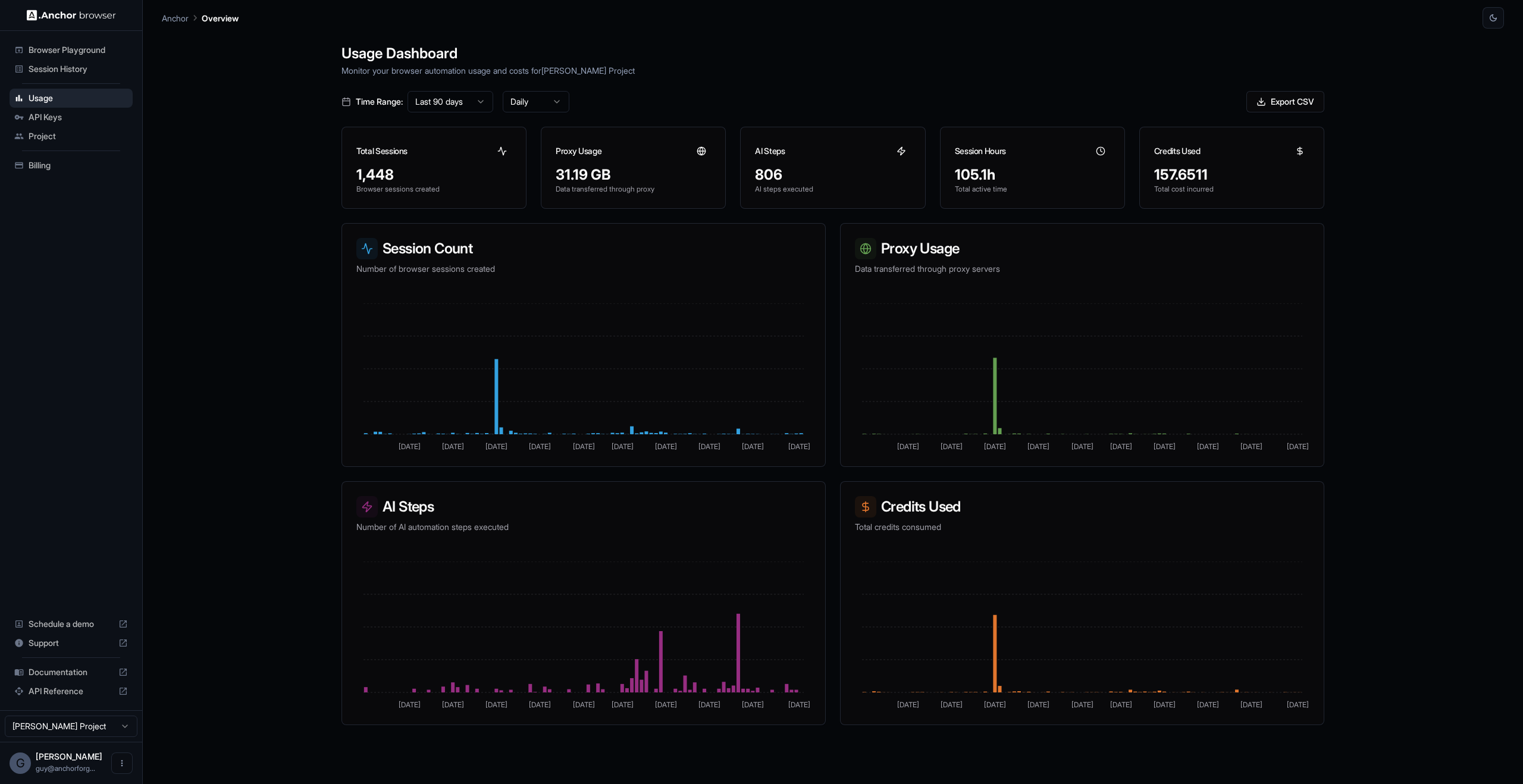
click at [545, 100] on html "Browser Playground Session History Usage API Keys Project Billing Schedule a de…" at bounding box center [762, 392] width 1523 height 784
click at [790, 50] on html "Browser Playground Session History Usage API Keys Project Billing Schedule a de…" at bounding box center [762, 392] width 1523 height 784
click at [1522, 309] on main "Anchor Overview Usage Dashboard Monitor your browser automation usage and costs…" at bounding box center [833, 392] width 1380 height 784
click at [1309, 101] on button "Export CSV" at bounding box center [1284, 101] width 78 height 22
